Goal: Understand process/instructions: Learn how to perform a task or action

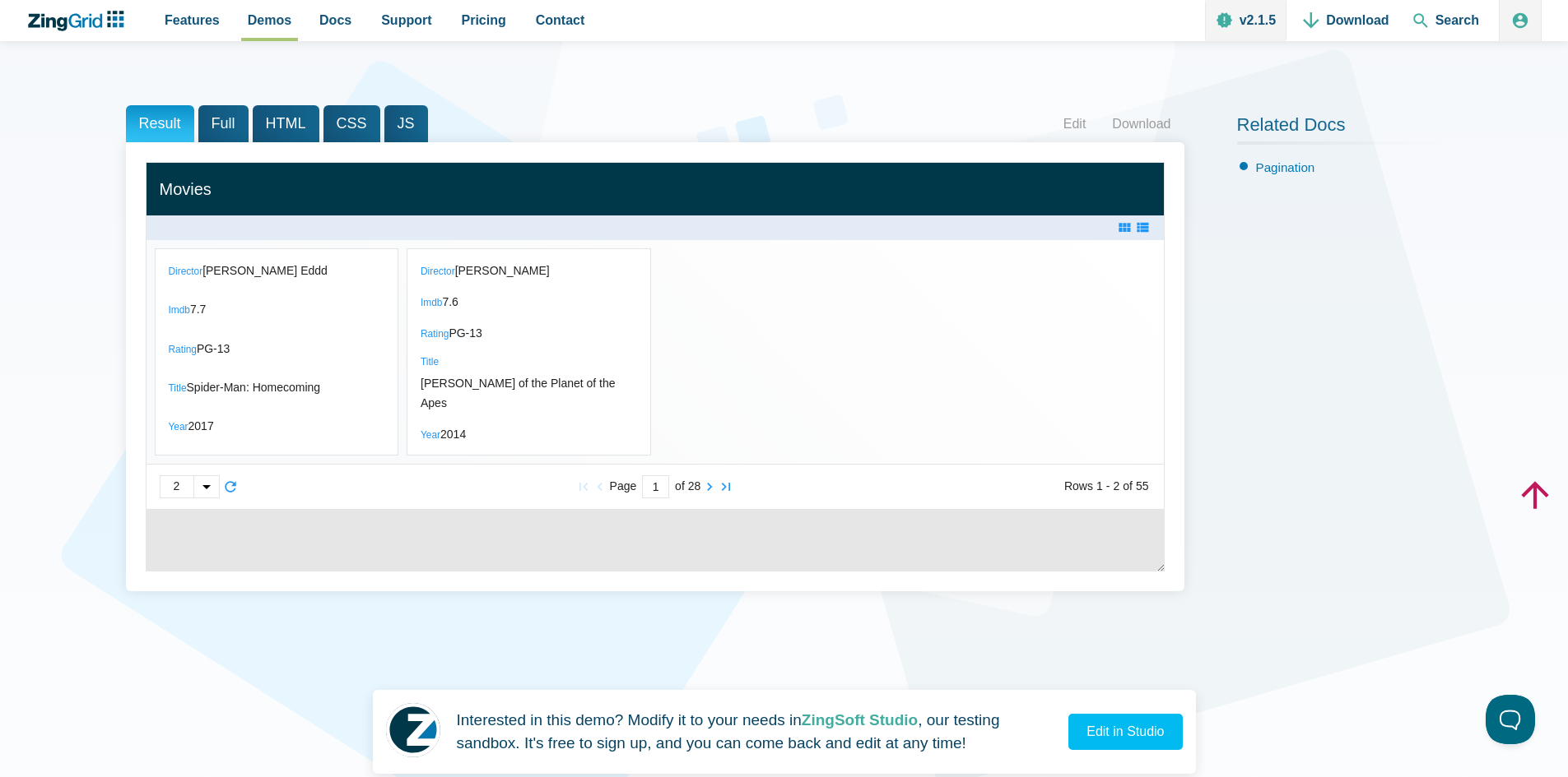
click at [204, 498] on div "App Content" at bounding box center [206, 486] width 25 height 21
click at [323, 529] on div "App Content" at bounding box center [784, 388] width 1568 height 777
click at [209, 498] on div "App Content" at bounding box center [206, 486] width 25 height 21
click at [293, 543] on div "App Content" at bounding box center [784, 388] width 1568 height 777
click at [197, 498] on div "App Content" at bounding box center [206, 486] width 25 height 21
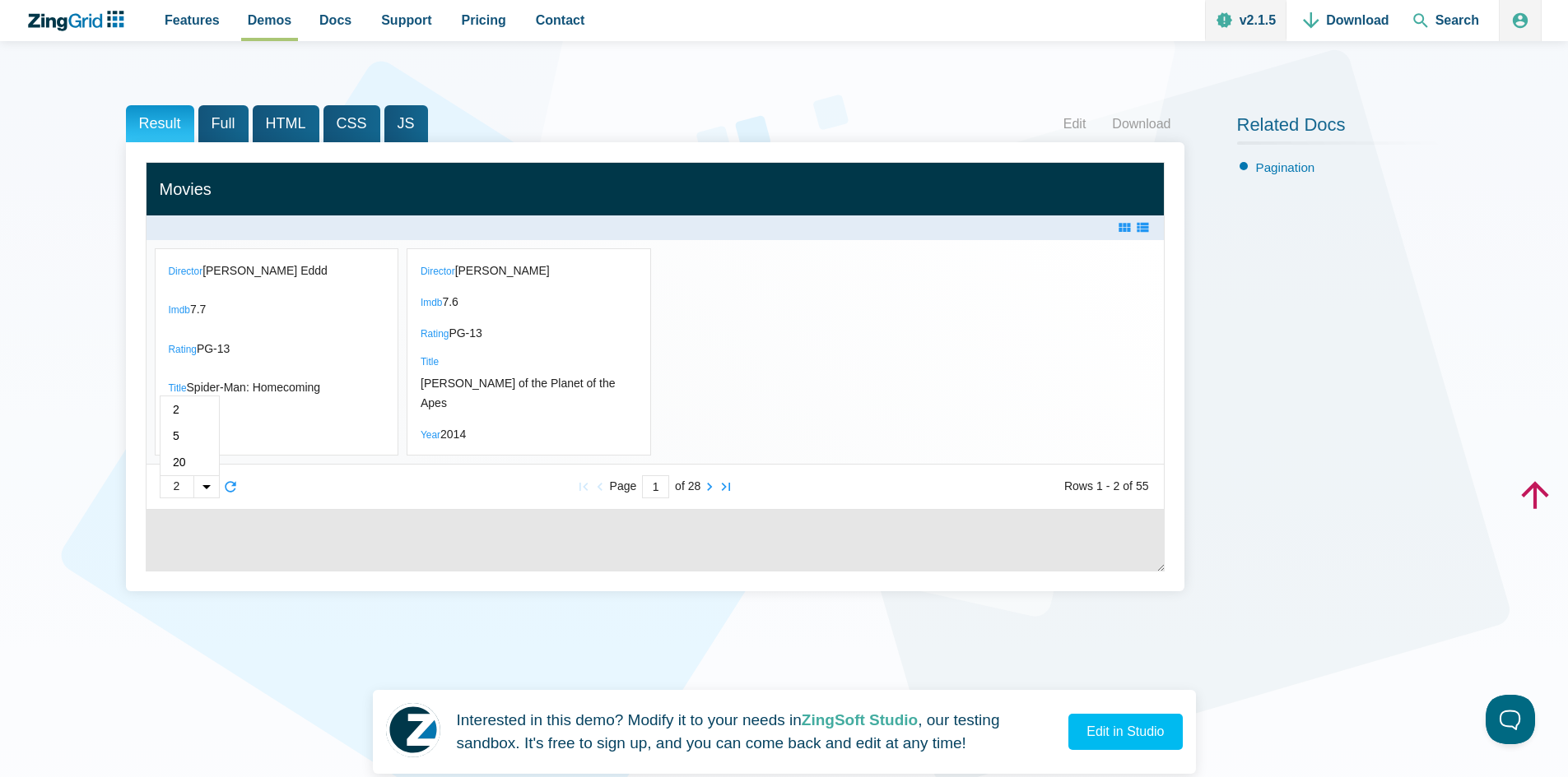
click at [435, 545] on div "App Content" at bounding box center [784, 388] width 1568 height 777
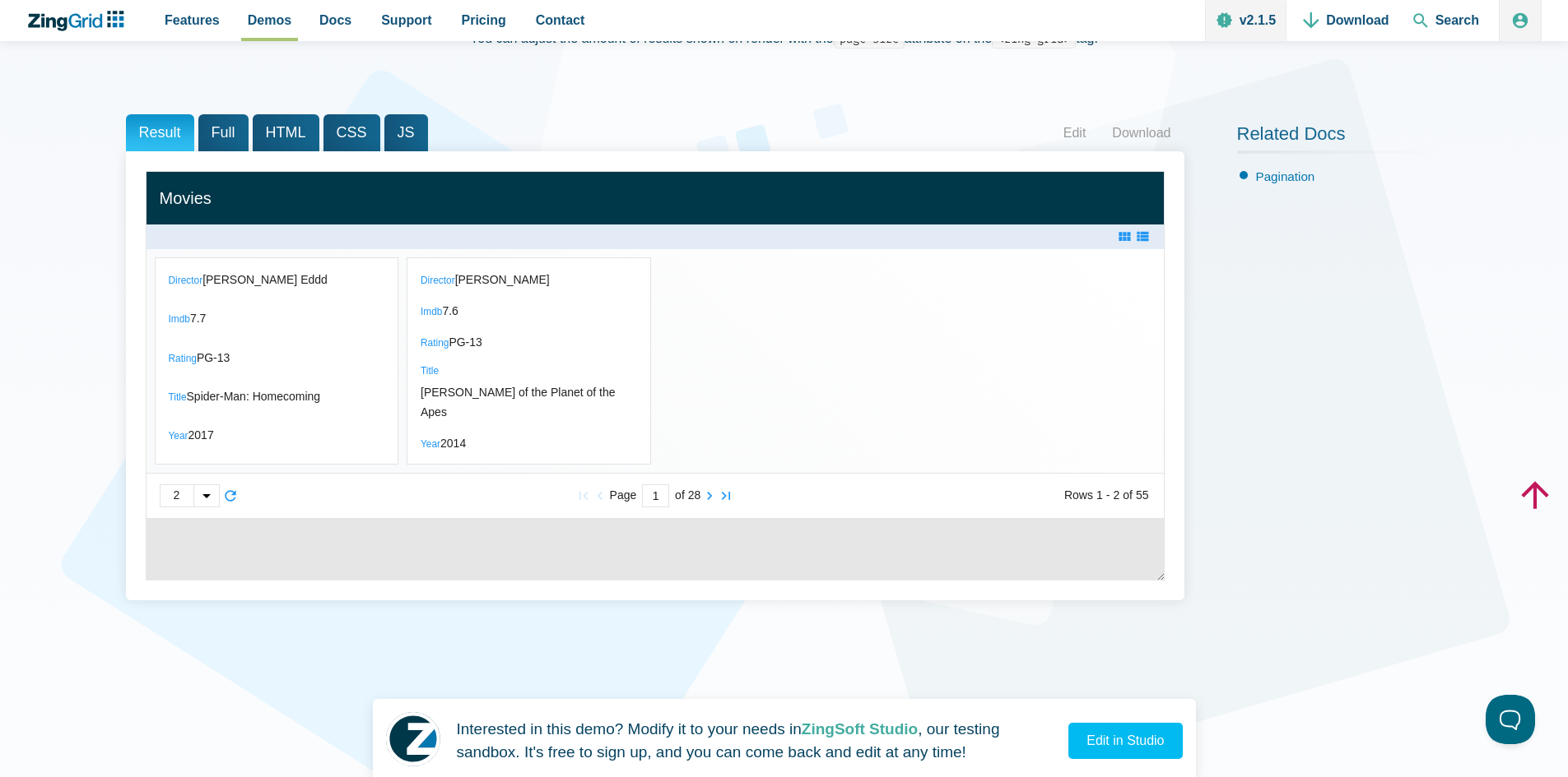
scroll to position [203, 0]
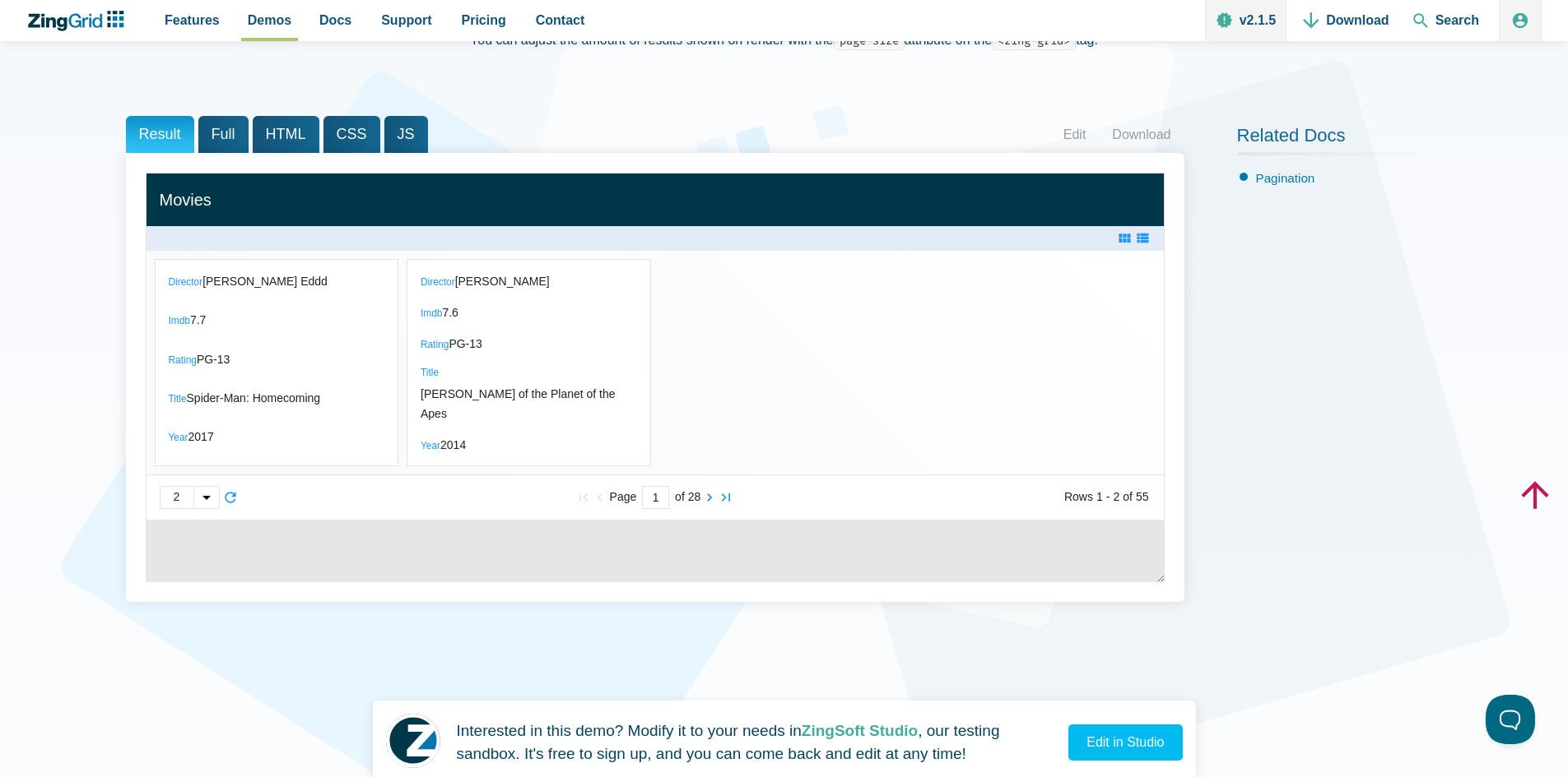
click at [203, 508] on div "App Content" at bounding box center [206, 498] width 25 height 21
click at [177, 460] on span "5" at bounding box center [190, 447] width 59 height 26
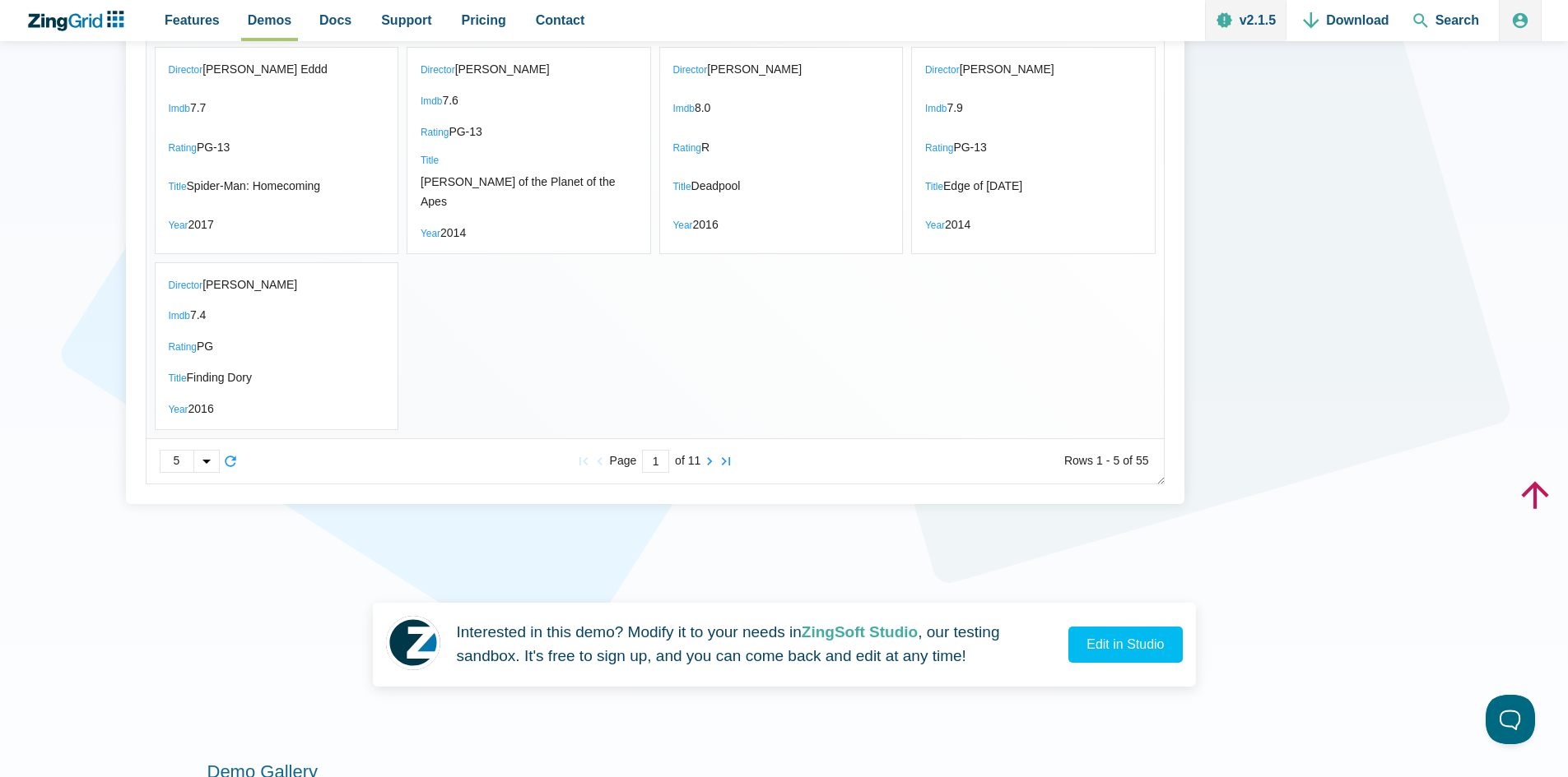
scroll to position [408, 0]
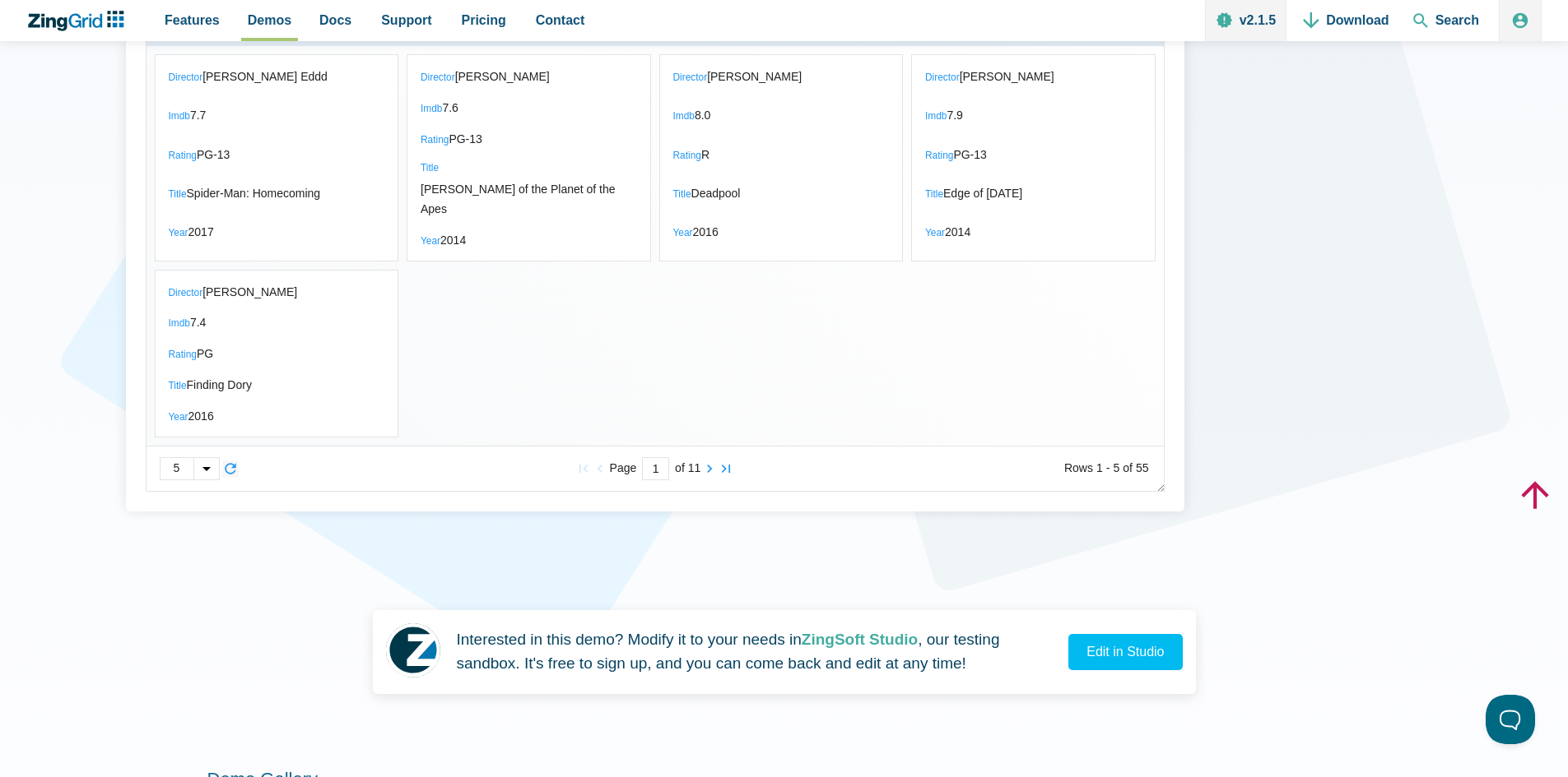
click at [233, 477] on zg-icon "reload" at bounding box center [230, 469] width 17 height 17
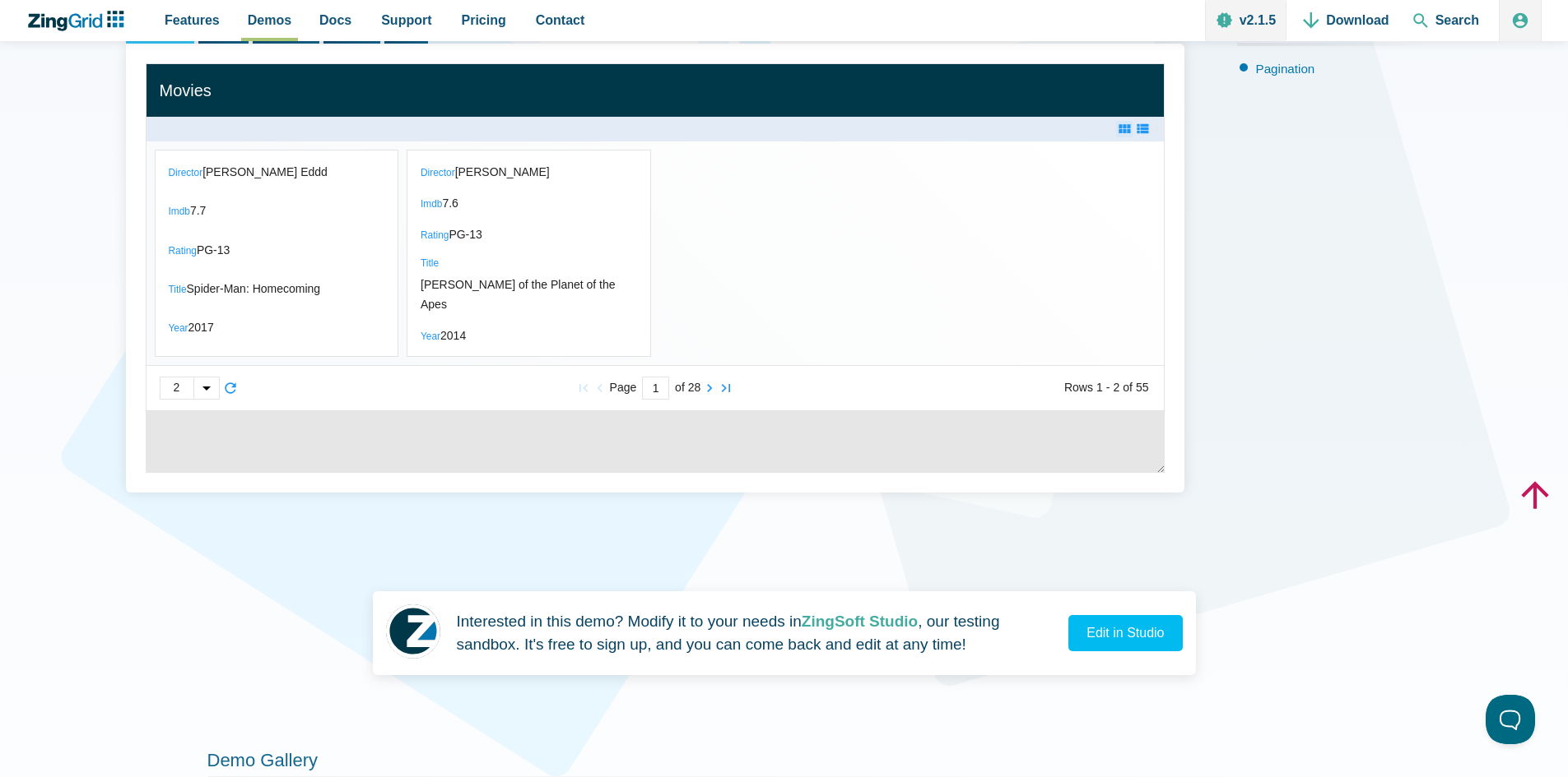
scroll to position [228, 0]
